Goal: Information Seeking & Learning: Learn about a topic

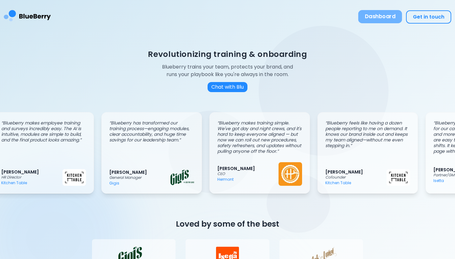
scroll to position [0, 13]
click at [385, 14] on button "Dashboard" at bounding box center [380, 16] width 44 height 13
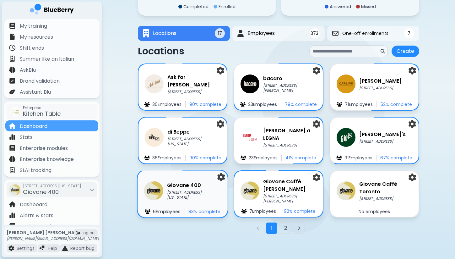
click at [172, 194] on p "[STREET_ADDRESS][US_STATE]" at bounding box center [194, 195] width 54 height 10
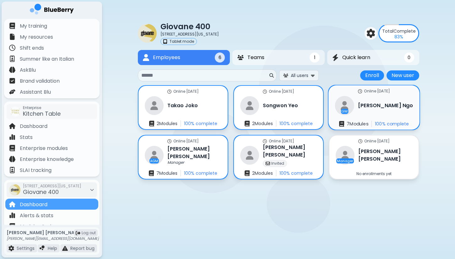
click at [363, 110] on div "GM [PERSON_NAME]" at bounding box center [374, 105] width 78 height 19
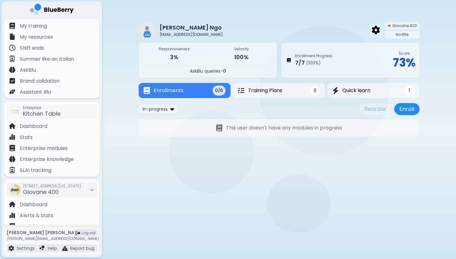
click at [373, 28] on div at bounding box center [376, 29] width 13 height 13
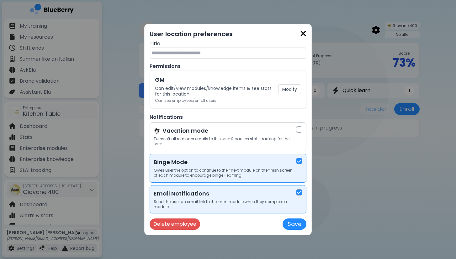
click at [302, 36] on img at bounding box center [303, 33] width 6 height 8
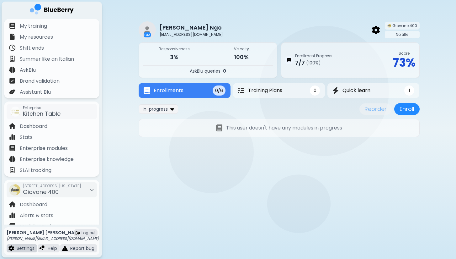
click at [26, 248] on p "Settings" at bounding box center [26, 248] width 18 height 6
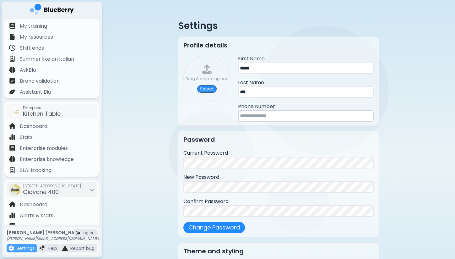
click at [135, 157] on div "Settings Profile details Drag & drop to upload Select First Name ***** Last Nam…" at bounding box center [278, 162] width 353 height 325
click at [44, 246] on img at bounding box center [43, 248] width 6 height 6
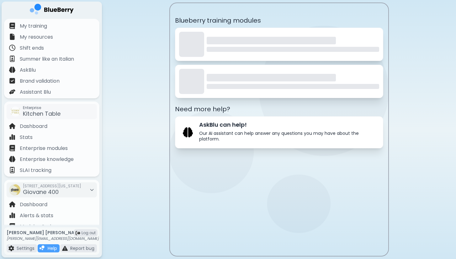
click at [146, 188] on main "Blueberry training modules Need more help? AskBlu can help! Our AI assistant ca…" at bounding box center [228, 129] width 456 height 259
